Goal: Use online tool/utility: Utilize a website feature to perform a specific function

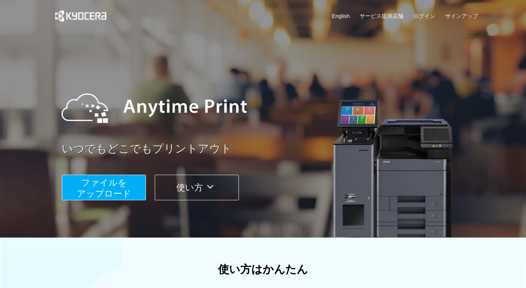
click at [192, 187] on button "使い方" at bounding box center [197, 188] width 84 height 26
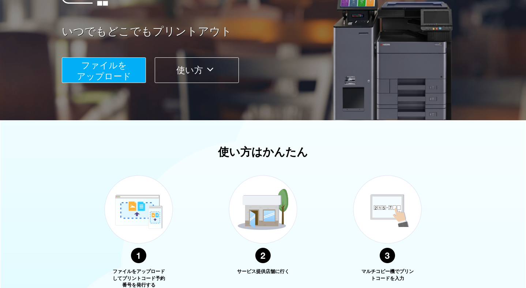
scroll to position [231, 0]
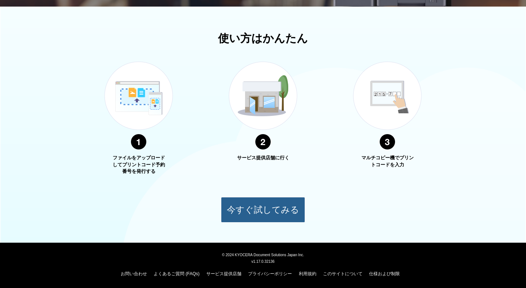
click at [233, 211] on button "今すぐ試してみる" at bounding box center [263, 210] width 84 height 26
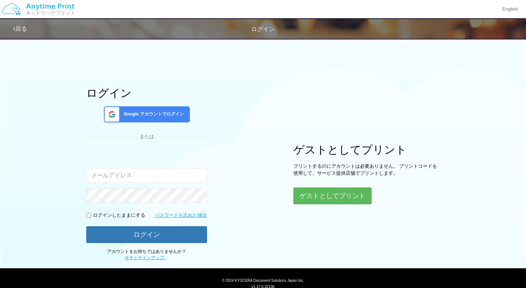
click at [179, 177] on input "email" at bounding box center [146, 175] width 121 height 15
type input "n"
click at [308, 200] on button "ゲストとしてプリント" at bounding box center [332, 196] width 78 height 16
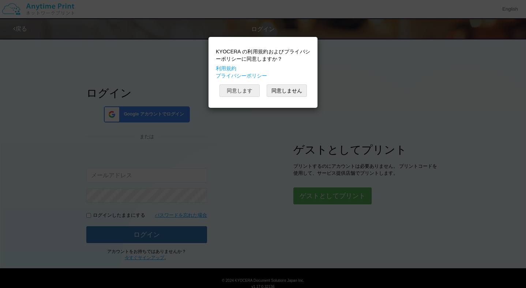
click at [245, 89] on button "同意します" at bounding box center [239, 90] width 40 height 12
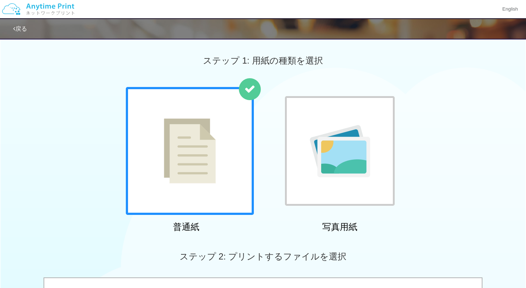
scroll to position [1, 0]
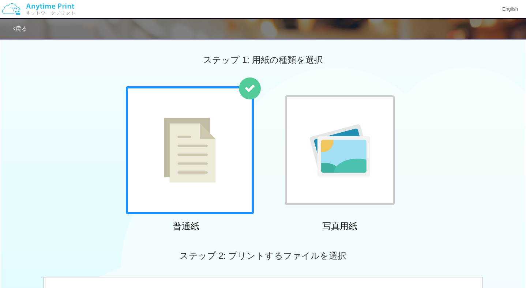
click at [222, 145] on div at bounding box center [190, 150] width 128 height 128
click at [208, 146] on img at bounding box center [190, 150] width 52 height 65
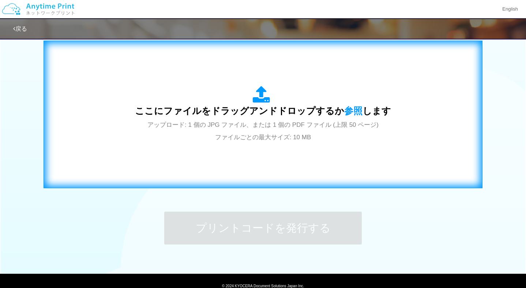
scroll to position [268, 0]
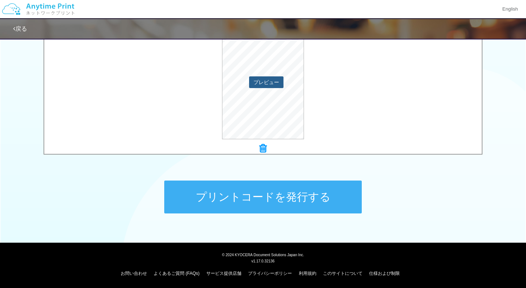
click at [263, 83] on button "プレビュー" at bounding box center [266, 82] width 34 height 12
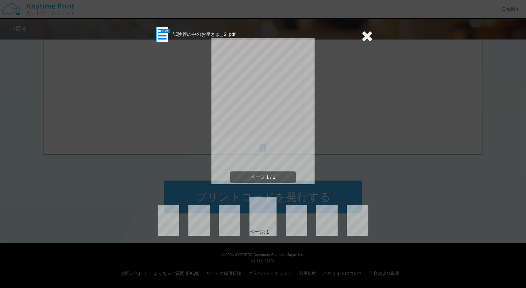
click at [367, 33] on icon at bounding box center [366, 36] width 11 height 15
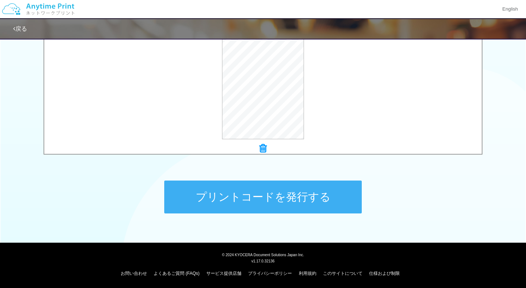
click at [272, 199] on button "プリントコードを発行する" at bounding box center [262, 197] width 197 height 33
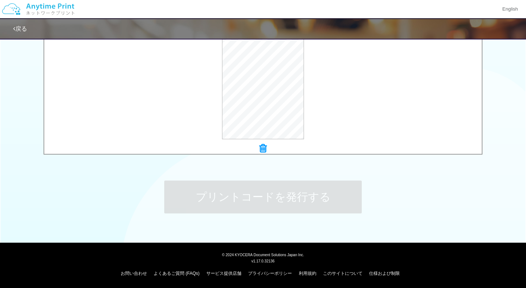
scroll to position [0, 0]
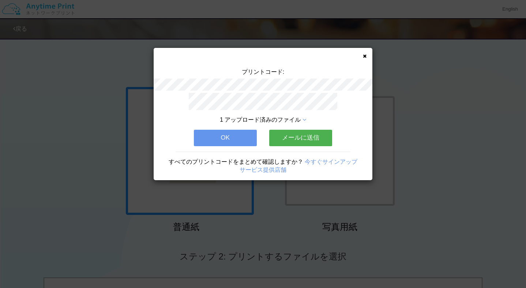
click at [265, 109] on div "1 アップロード済みのファイル OK メールに送信 すべてのプリントコードをまとめて確認しますか？ 今すぐサインアップ サービス提供店舗" at bounding box center [263, 136] width 219 height 87
click at [244, 135] on button "OK" at bounding box center [225, 138] width 63 height 16
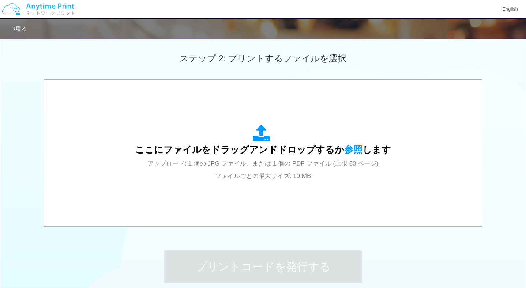
scroll to position [123, 0]
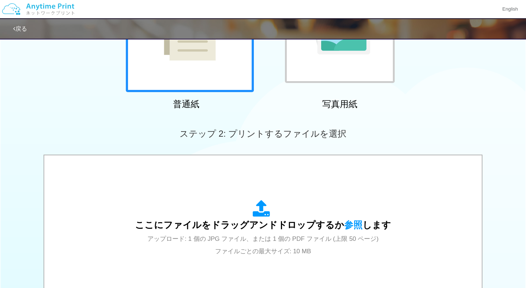
click at [18, 26] on link "戻る" at bounding box center [20, 29] width 14 height 6
